Goal: Transaction & Acquisition: Purchase product/service

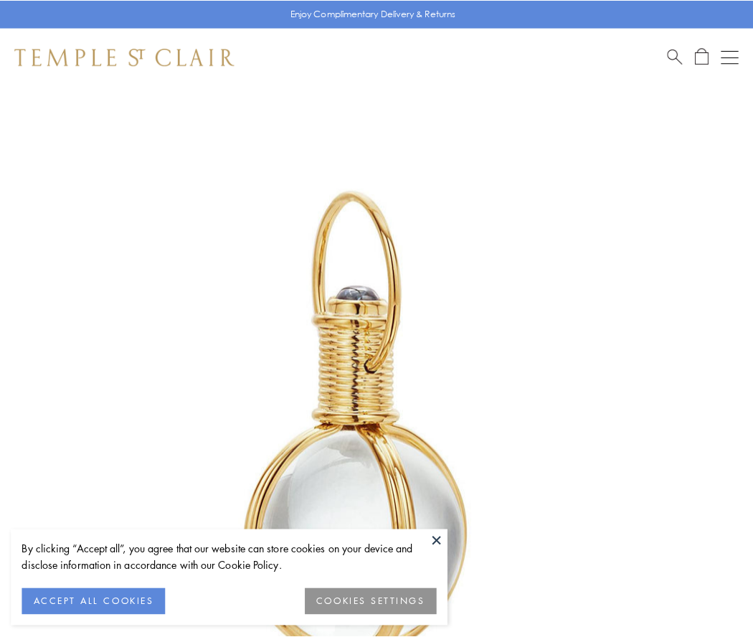
scroll to position [375, 0]
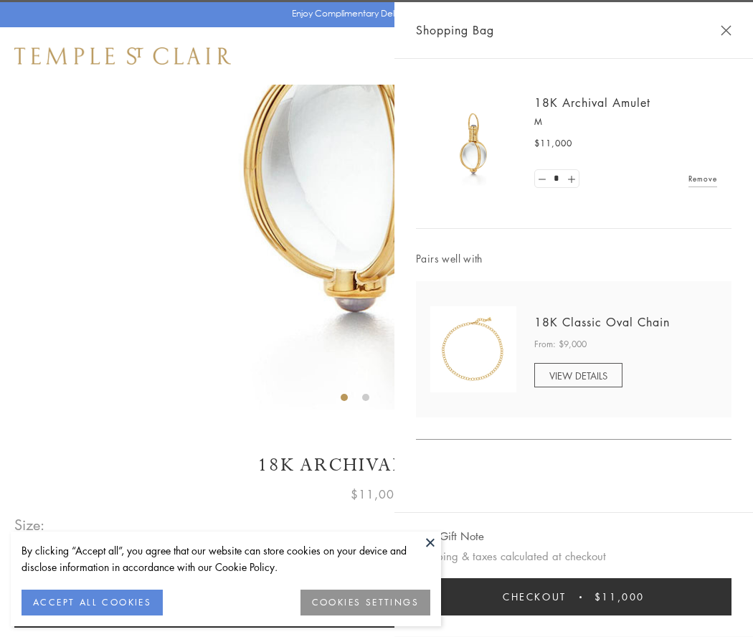
click at [574, 597] on button "Checkout $11,000" at bounding box center [574, 596] width 316 height 37
